Goal: Find contact information: Find contact information

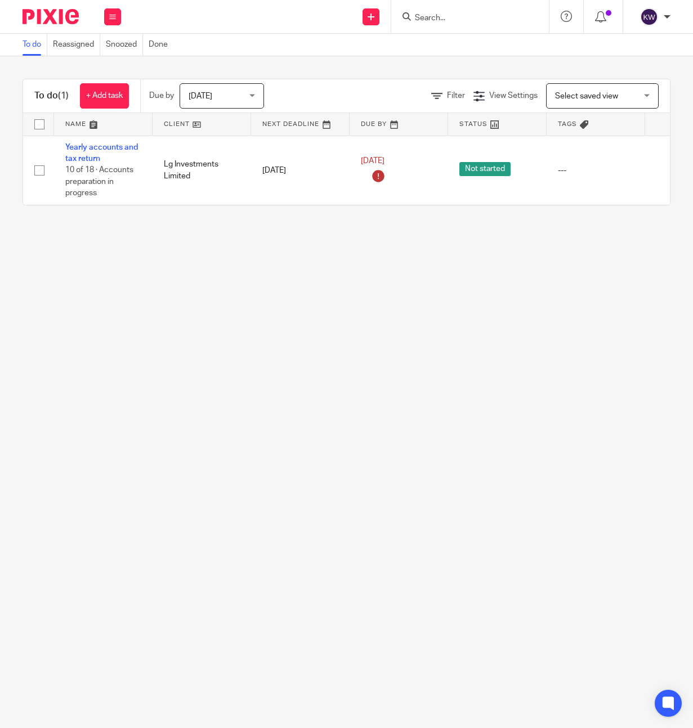
click at [425, 17] on input "Search" at bounding box center [464, 19] width 101 height 10
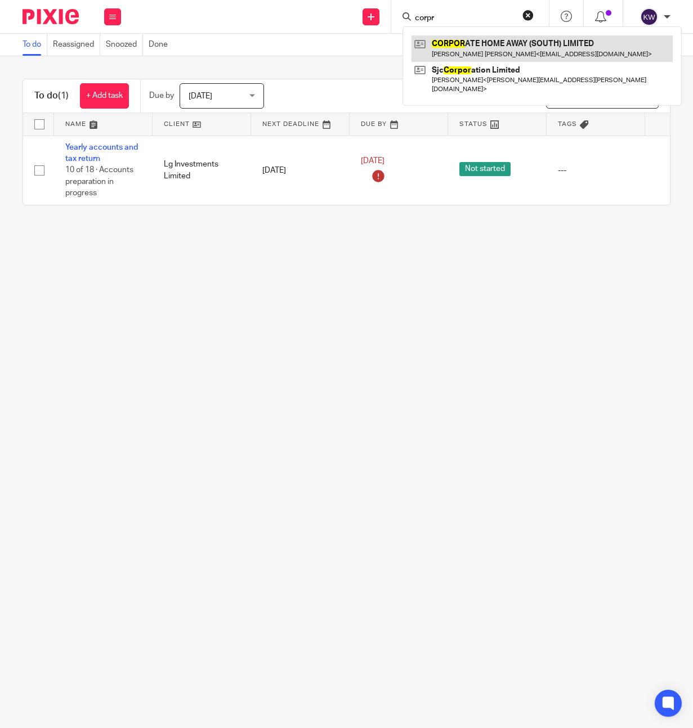
type input "corpr"
click at [440, 43] on link at bounding box center [541, 48] width 261 height 26
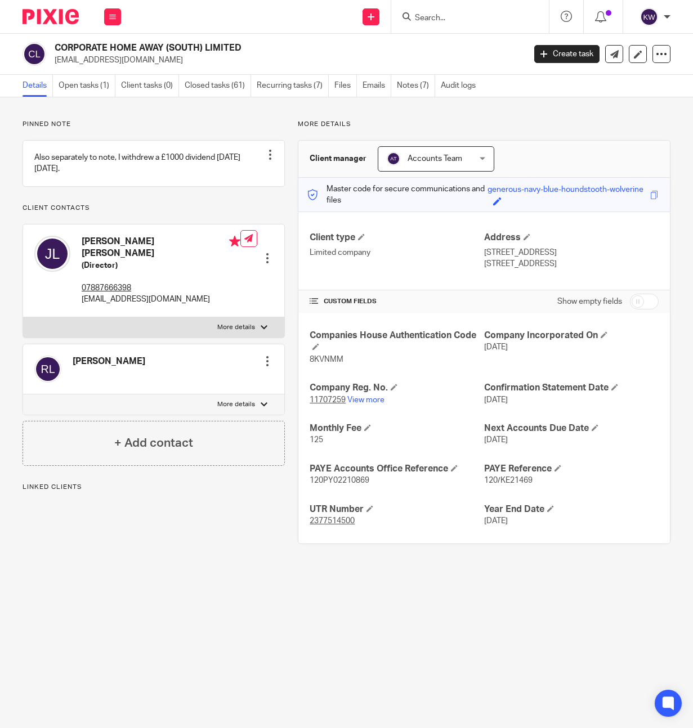
click at [136, 300] on p "jonaslochner@hotmail.com" at bounding box center [161, 299] width 159 height 11
copy div "jonaslochner@hotmail.com"
click at [118, 303] on p "jonaslochner@hotmail.com" at bounding box center [161, 299] width 159 height 11
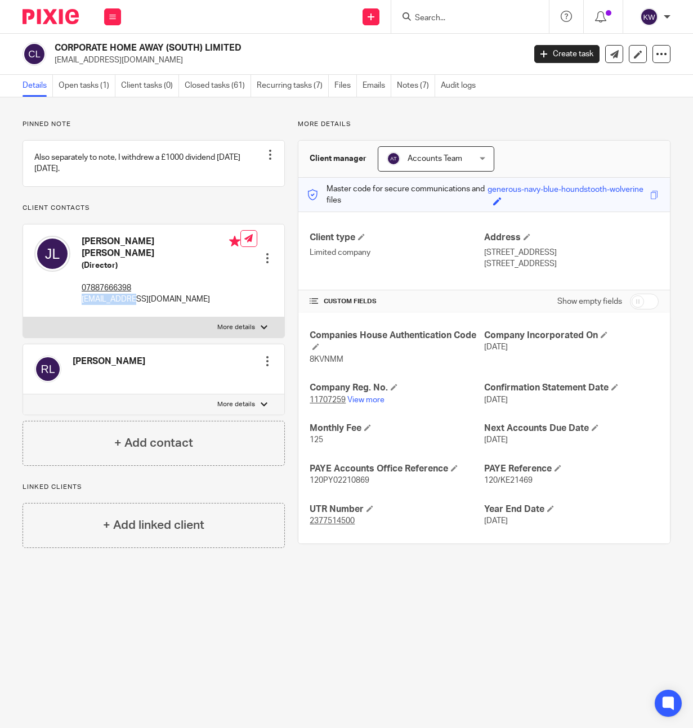
click at [118, 303] on p "jonaslochner@hotmail.com" at bounding box center [161, 299] width 159 height 11
click at [416, 14] on input "Search" at bounding box center [464, 19] width 101 height 10
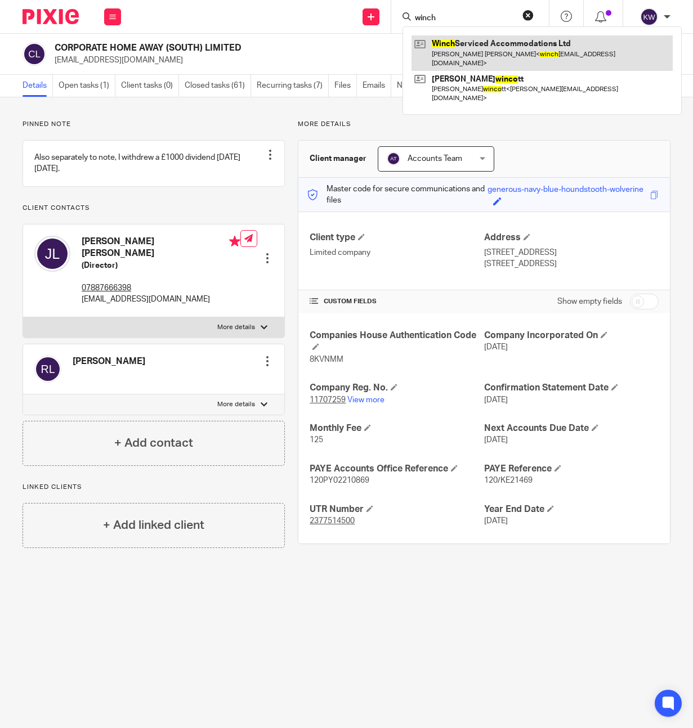
type input "winch"
click at [443, 49] on link at bounding box center [541, 52] width 261 height 35
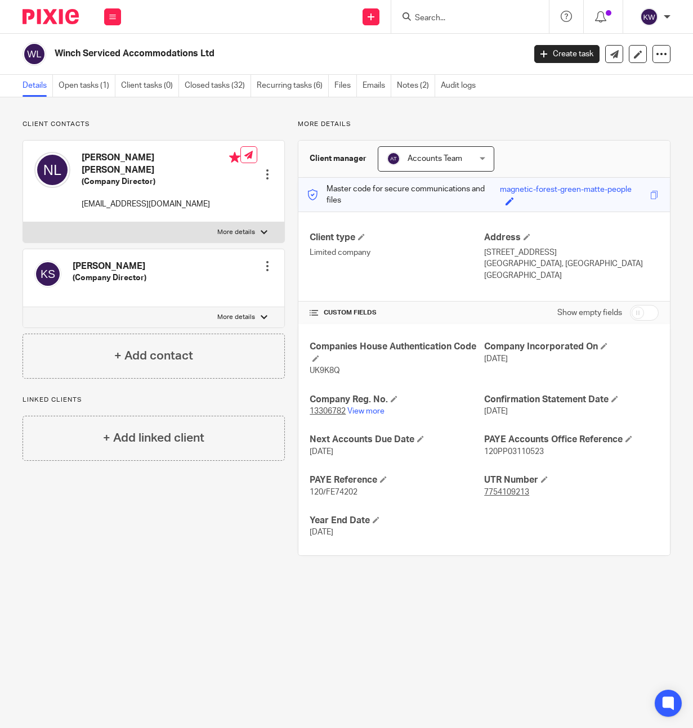
click at [199, 52] on h2 "Winch Serviced Accommodations Ltd" at bounding box center [240, 54] width 370 height 12
click at [141, 199] on p "[EMAIL_ADDRESS][DOMAIN_NAME]" at bounding box center [161, 204] width 159 height 11
click at [141, 199] on p "winchservicedaccommodations@gmail.com" at bounding box center [161, 204] width 159 height 11
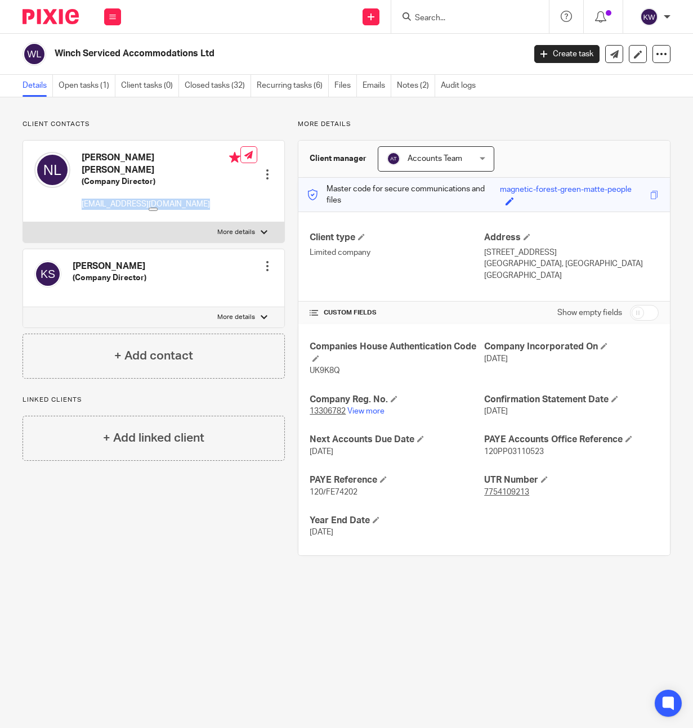
copy div "winchservicedaccommodations@gmail.com"
click at [121, 199] on p "winchservicedaccommodations@gmail.com" at bounding box center [161, 204] width 159 height 11
copy div "winchservicedaccommodations@gmail.com"
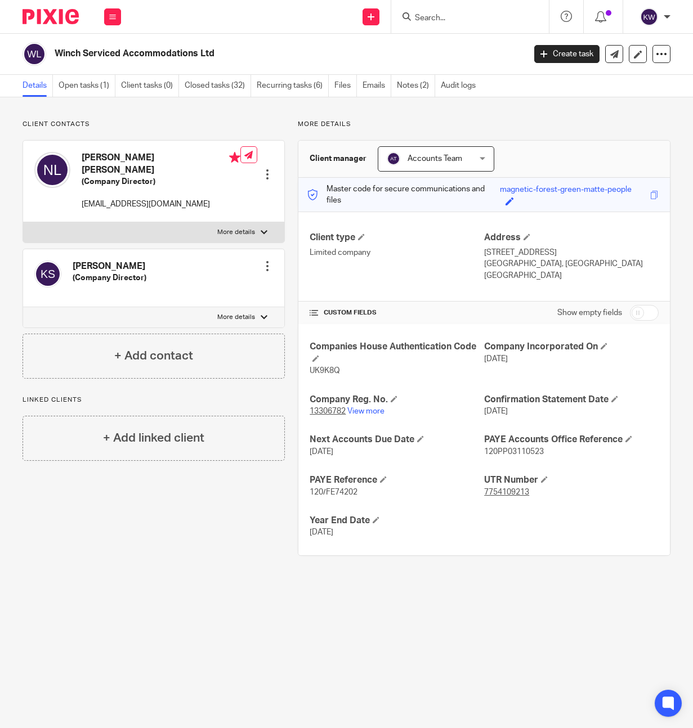
click at [449, 21] on input "Search" at bounding box center [464, 19] width 101 height 10
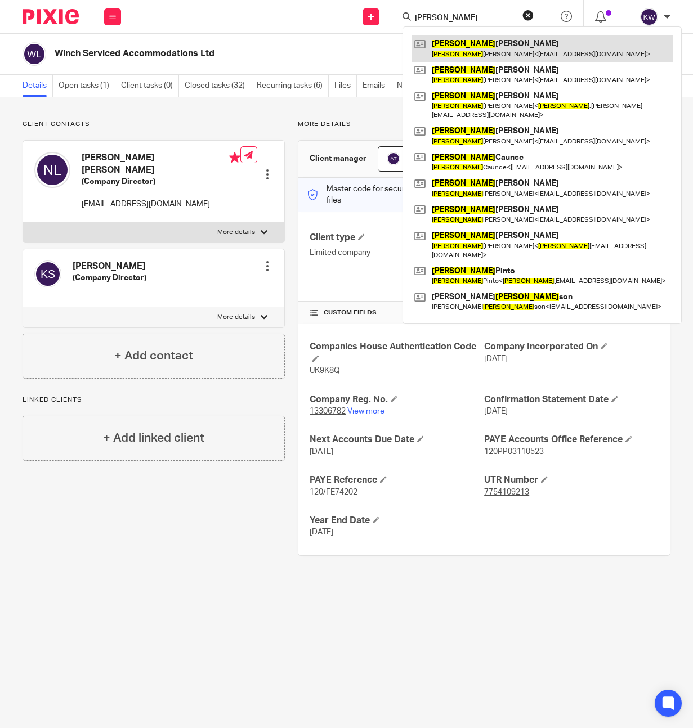
type input "richard"
click at [472, 47] on link at bounding box center [541, 48] width 261 height 26
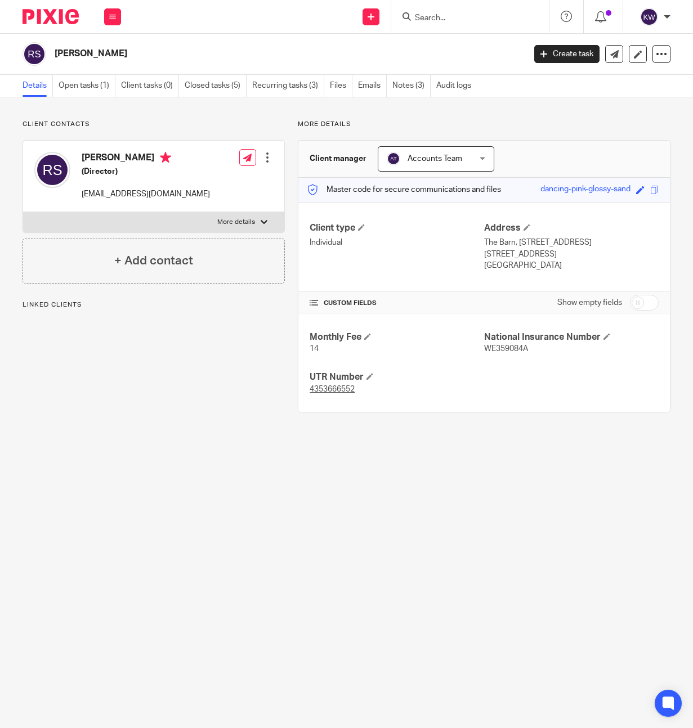
click at [110, 201] on div "[PERSON_NAME] (Director) [EMAIL_ADDRESS][DOMAIN_NAME]" at bounding box center [122, 176] width 176 height 60
click at [110, 201] on div "Richard Stowell (Director) srsrailuk@gmail.com" at bounding box center [122, 176] width 176 height 60
copy div "srsrailuk@gmail.com"
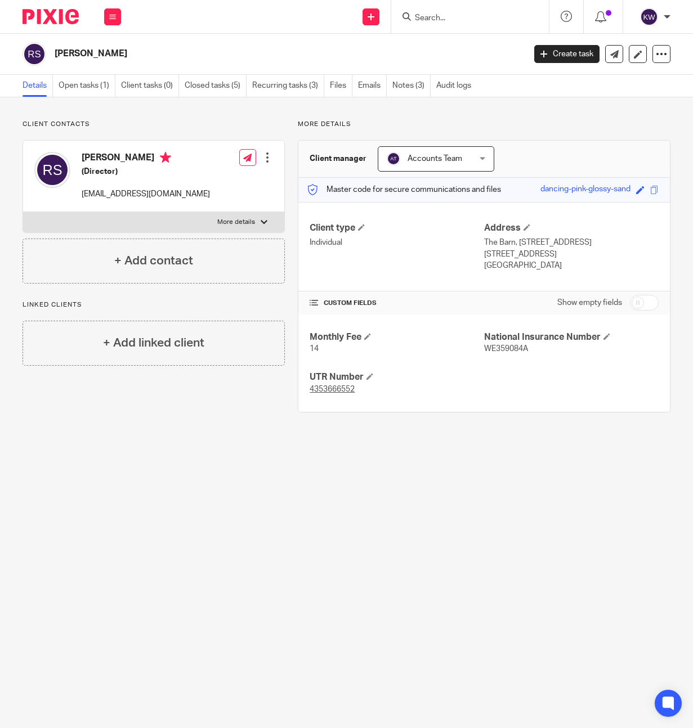
click at [435, 21] on input "Search" at bounding box center [464, 19] width 101 height 10
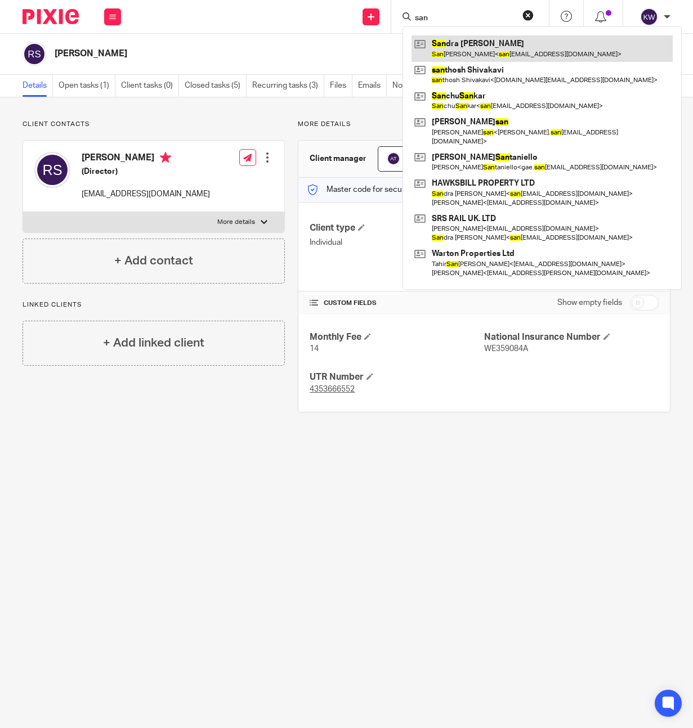
type input "san"
click at [469, 52] on link at bounding box center [541, 48] width 261 height 26
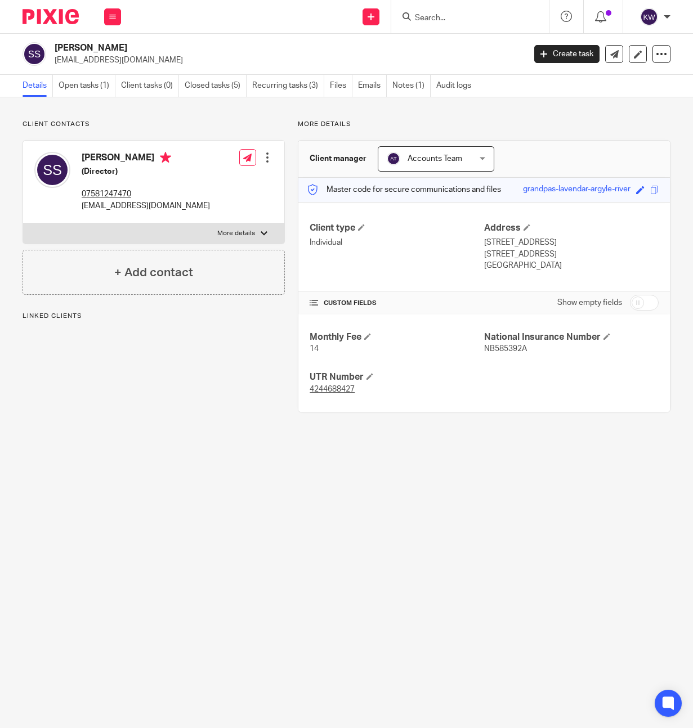
click at [111, 206] on p "[EMAIL_ADDRESS][DOMAIN_NAME]" at bounding box center [146, 205] width 128 height 11
copy div "[EMAIL_ADDRESS][DOMAIN_NAME]"
click at [417, 15] on input "Search" at bounding box center [464, 19] width 101 height 10
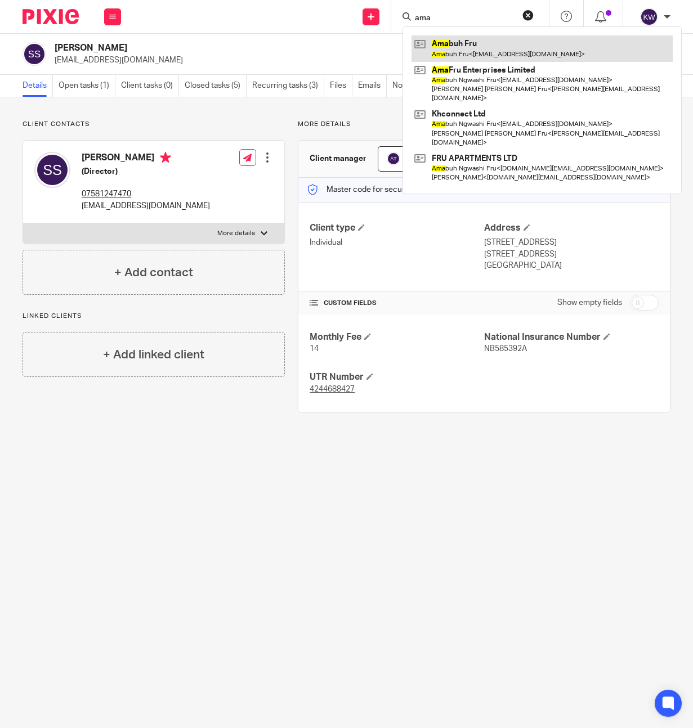
type input "ama"
click at [431, 40] on link at bounding box center [541, 48] width 261 height 26
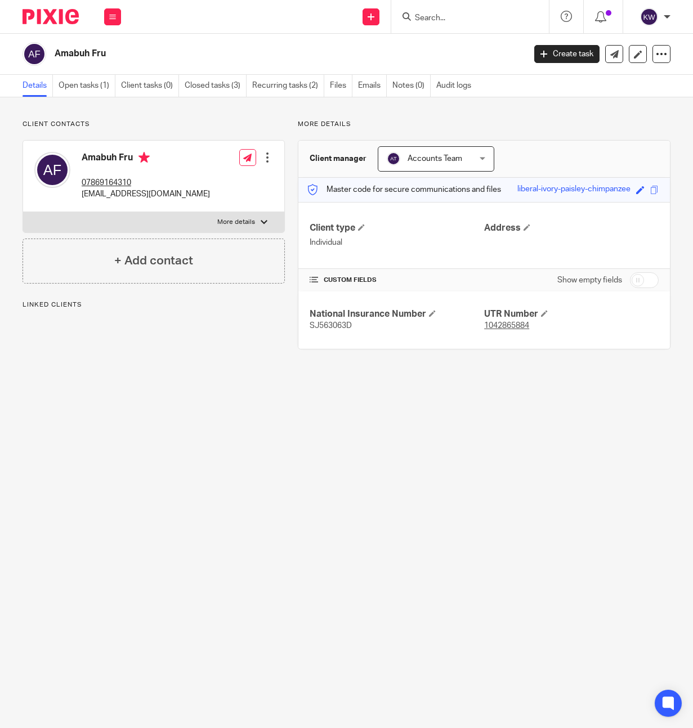
click at [134, 199] on p "[EMAIL_ADDRESS][DOMAIN_NAME]" at bounding box center [146, 193] width 128 height 11
copy div "[EMAIL_ADDRESS][DOMAIN_NAME]"
click at [451, 15] on input "Search" at bounding box center [464, 19] width 101 height 10
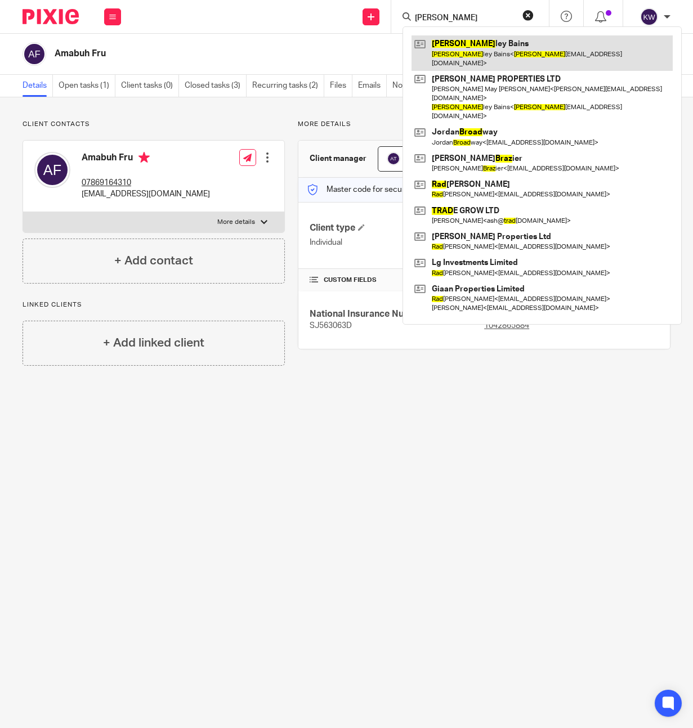
type input "brad"
click at [483, 46] on link at bounding box center [541, 52] width 261 height 35
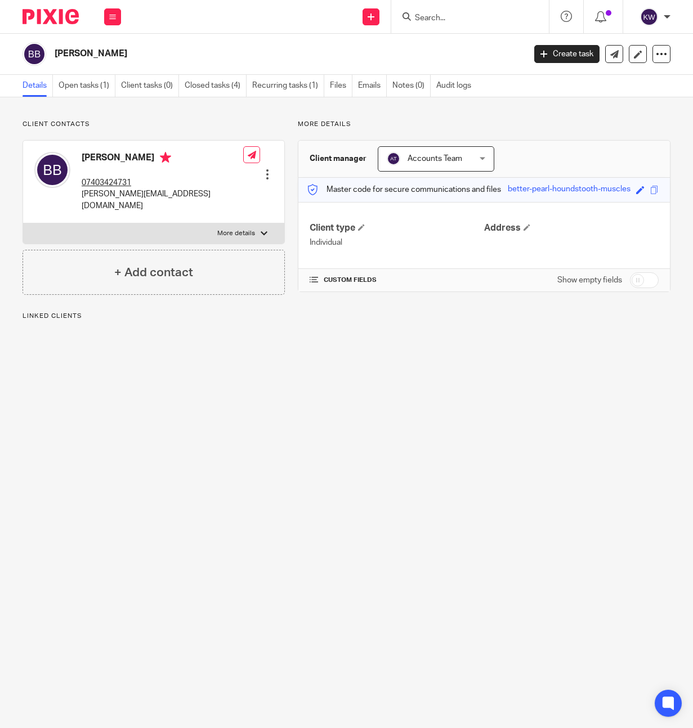
click at [115, 191] on p "[PERSON_NAME][EMAIL_ADDRESS][DOMAIN_NAME]" at bounding box center [162, 199] width 161 height 23
copy div "[PERSON_NAME][EMAIL_ADDRESS][DOMAIN_NAME]"
